Goal: Transaction & Acquisition: Book appointment/travel/reservation

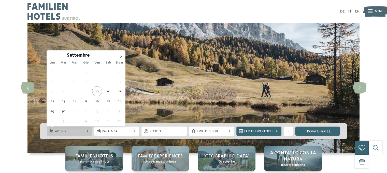
click at [67, 130] on span "Arrivo" at bounding box center [69, 131] width 29 height 5
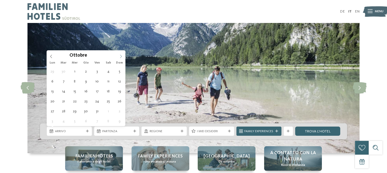
click at [119, 58] on span at bounding box center [121, 54] width 9 height 9
type div "[DATE]"
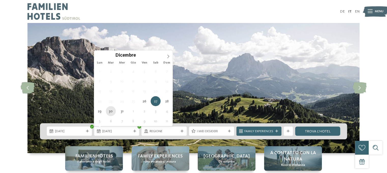
type div "[DATE]"
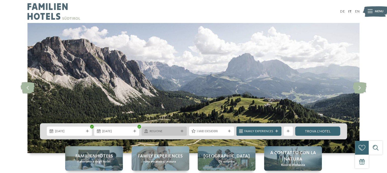
click at [175, 130] on span "Regione" at bounding box center [164, 131] width 29 height 5
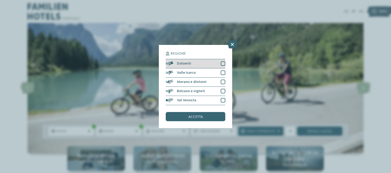
click at [222, 65] on div at bounding box center [223, 63] width 5 height 5
click at [194, 116] on span "accetta" at bounding box center [195, 117] width 15 height 4
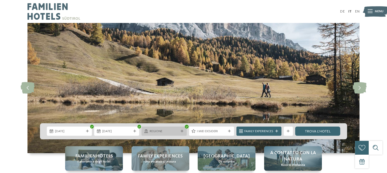
click at [181, 130] on icon at bounding box center [182, 131] width 3 height 3
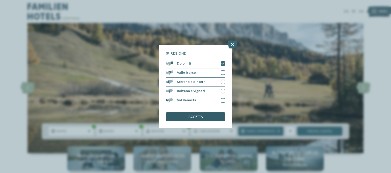
click at [207, 116] on div "accetta" at bounding box center [196, 116] width 60 height 9
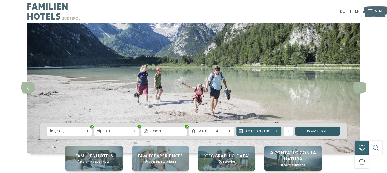
click at [324, 128] on link "trova l’hotel" at bounding box center [317, 130] width 45 height 9
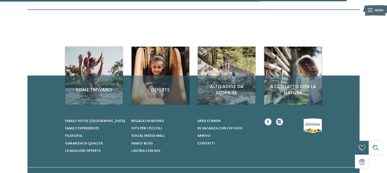
scroll to position [656, 0]
